Goal: Use online tool/utility: Utilize a website feature to perform a specific function

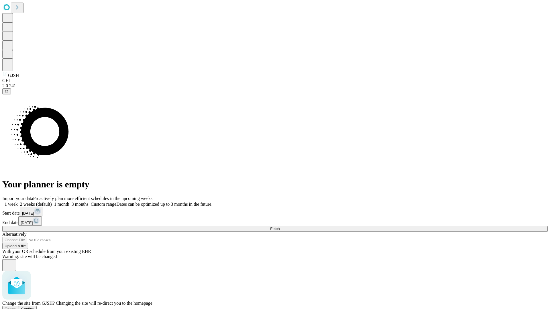
click at [35, 307] on span "Confirm" at bounding box center [27, 309] width 13 height 4
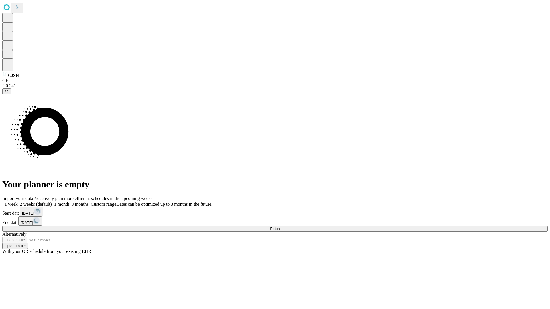
click at [18, 202] on label "1 week" at bounding box center [9, 204] width 15 height 5
click at [280, 227] on span "Fetch" at bounding box center [274, 229] width 9 height 4
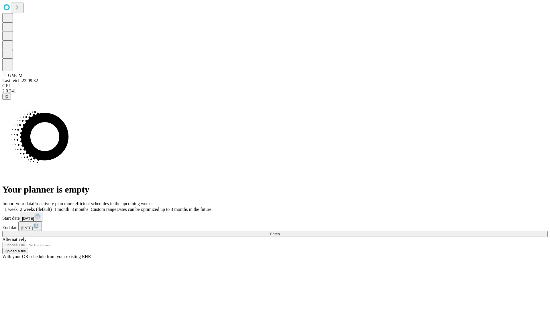
click at [18, 207] on label "1 week" at bounding box center [9, 209] width 15 height 5
click at [280, 232] on span "Fetch" at bounding box center [274, 234] width 9 height 4
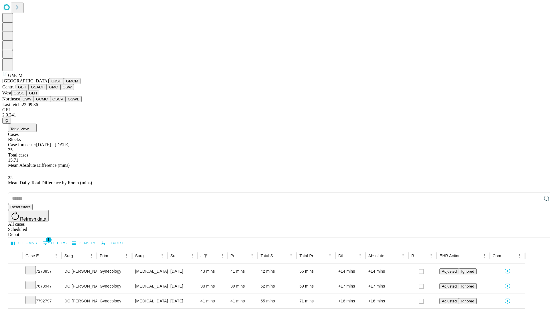
click at [29, 90] on button "GBH" at bounding box center [22, 87] width 13 height 6
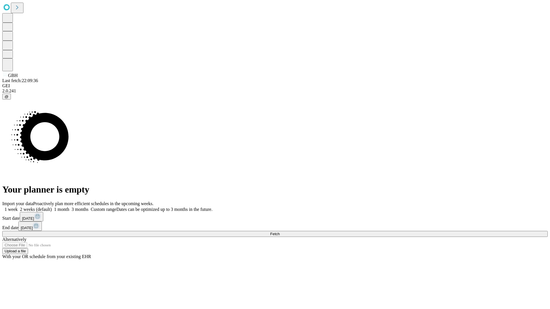
click at [18, 207] on label "1 week" at bounding box center [9, 209] width 15 height 5
click at [280, 232] on span "Fetch" at bounding box center [274, 234] width 9 height 4
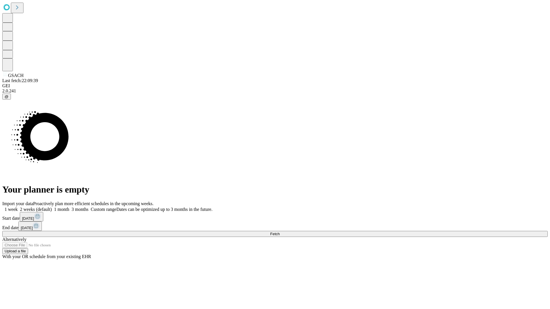
click at [280, 232] on span "Fetch" at bounding box center [274, 234] width 9 height 4
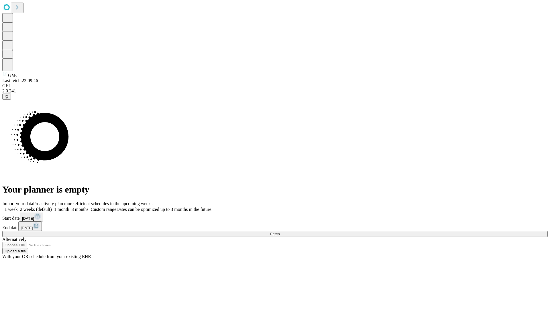
click at [18, 207] on label "1 week" at bounding box center [9, 209] width 15 height 5
click at [280, 232] on span "Fetch" at bounding box center [274, 234] width 9 height 4
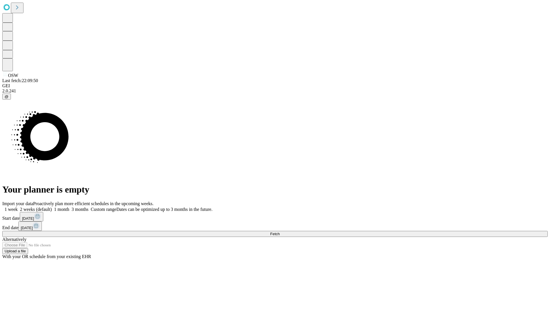
click at [18, 207] on label "1 week" at bounding box center [9, 209] width 15 height 5
click at [280, 232] on span "Fetch" at bounding box center [274, 234] width 9 height 4
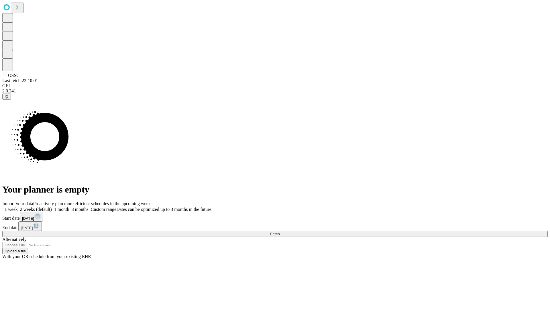
click at [280, 232] on span "Fetch" at bounding box center [274, 234] width 9 height 4
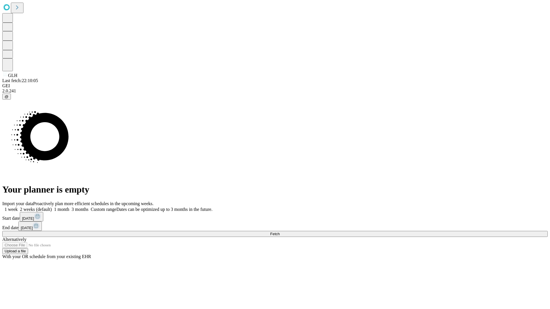
click at [18, 207] on label "1 week" at bounding box center [9, 209] width 15 height 5
click at [280, 232] on span "Fetch" at bounding box center [274, 234] width 9 height 4
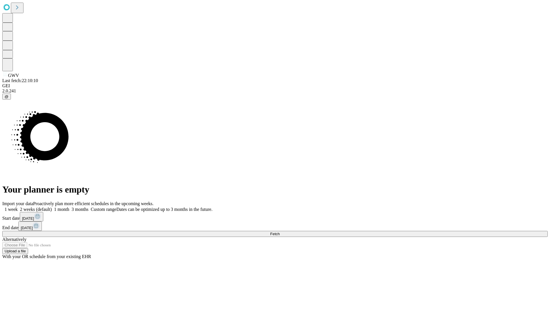
click at [18, 207] on label "1 week" at bounding box center [9, 209] width 15 height 5
click at [280, 232] on span "Fetch" at bounding box center [274, 234] width 9 height 4
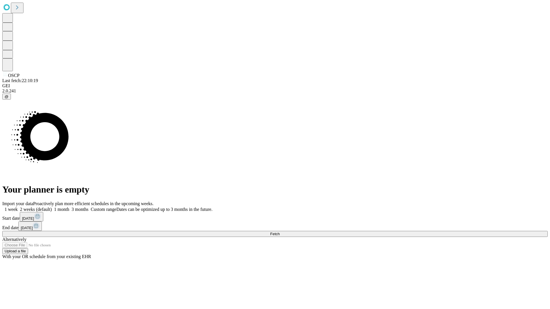
click at [18, 207] on label "1 week" at bounding box center [9, 209] width 15 height 5
click at [280, 232] on span "Fetch" at bounding box center [274, 234] width 9 height 4
